Goal: Navigation & Orientation: Find specific page/section

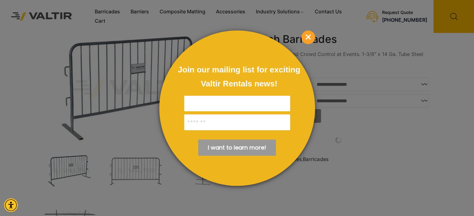
scroll to position [31, 0]
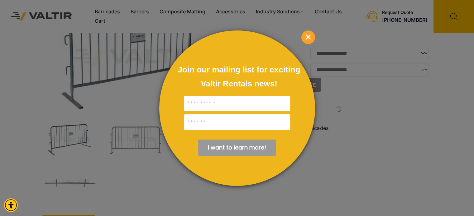
click at [308, 37] on span "×" at bounding box center [308, 38] width 14 height 14
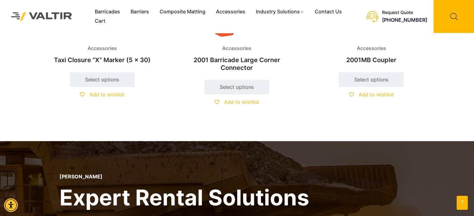
scroll to position [280, 0]
